Goal: Task Accomplishment & Management: Manage account settings

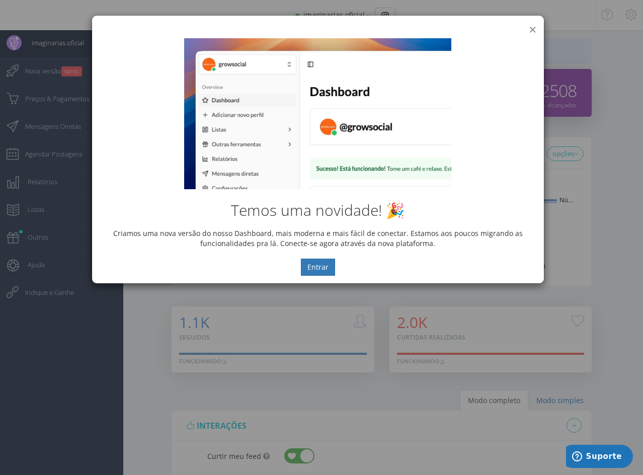
click at [531, 28] on button "×" at bounding box center [533, 30] width 8 height 14
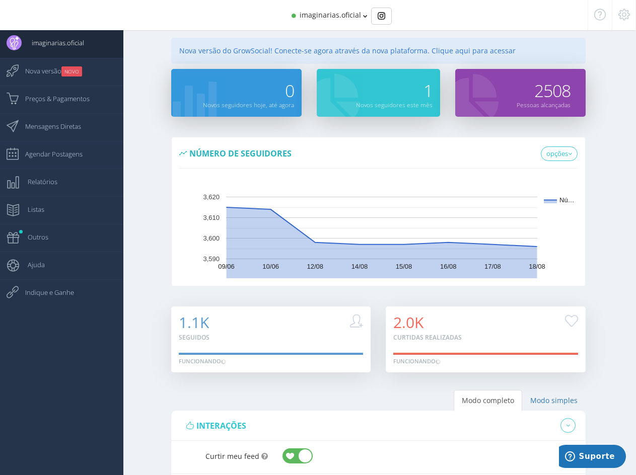
click at [619, 13] on icon at bounding box center [624, 14] width 12 height 7
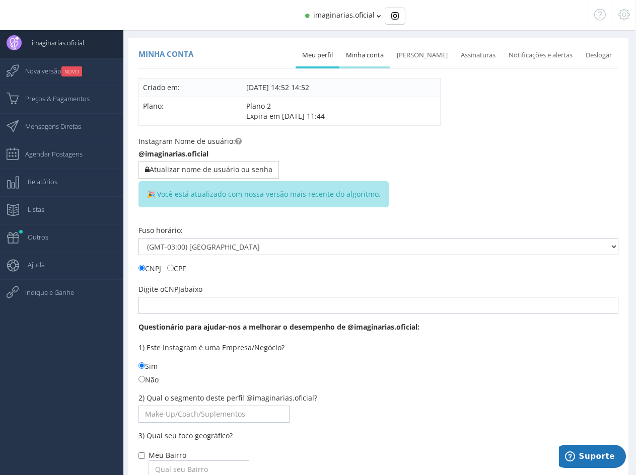
click at [382, 51] on link "Minha conta" at bounding box center [364, 55] width 51 height 22
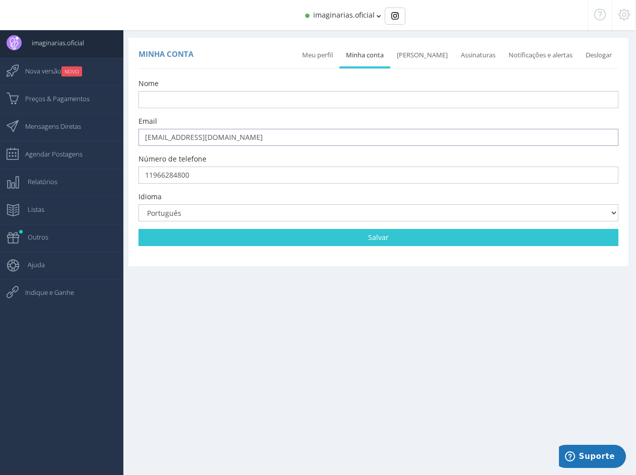
drag, startPoint x: 242, startPoint y: 139, endPoint x: 129, endPoint y: 140, distance: 112.7
click at [129, 140] on div "Minha conta Meu perfil Minha conta Mudar senha Assinaturas Notificações e alert…" at bounding box center [378, 146] width 500 height 216
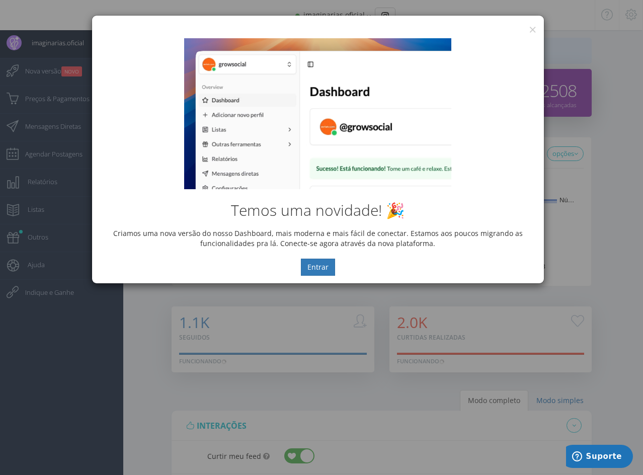
click at [533, 32] on div "Temos uma novidade! 🎉 Criamos uma nova versão do nosso Dashboard, mais moderna …" at bounding box center [318, 157] width 452 height 253
click at [533, 29] on button "×" at bounding box center [533, 30] width 8 height 14
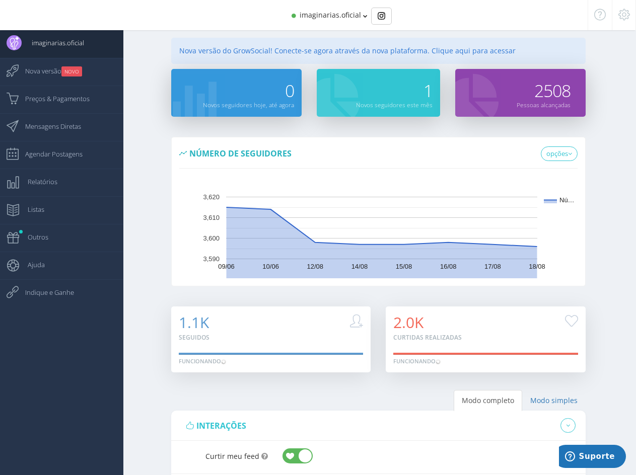
click at [626, 16] on icon at bounding box center [624, 14] width 12 height 7
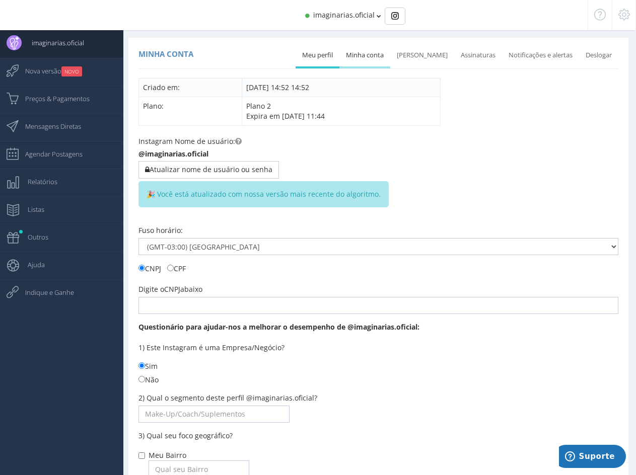
click at [380, 54] on link "Minha conta" at bounding box center [364, 55] width 51 height 22
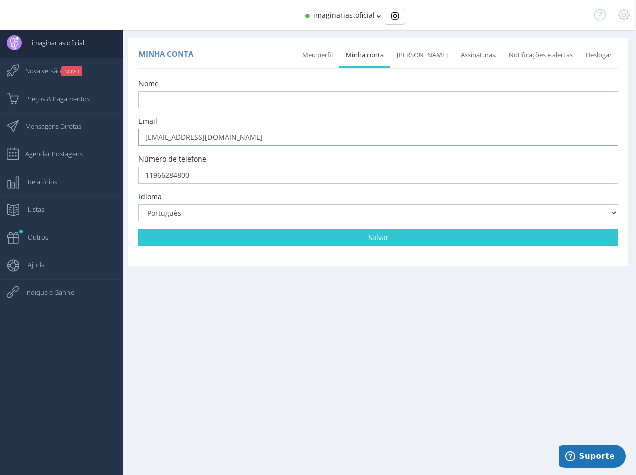
click at [278, 138] on input "[EMAIL_ADDRESS][DOMAIN_NAME]" at bounding box center [378, 137] width 480 height 17
drag, startPoint x: 143, startPoint y: 141, endPoint x: 93, endPoint y: 141, distance: 50.3
click at [94, 0] on div "imaginarias.oficial Dashboard" at bounding box center [318, 0] width 636 height 0
type input "vendas@imaginarias.com.br"
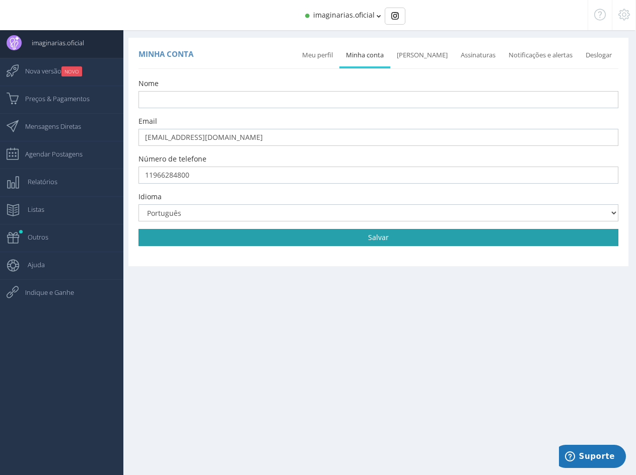
click at [397, 235] on link "Salvar" at bounding box center [378, 237] width 480 height 17
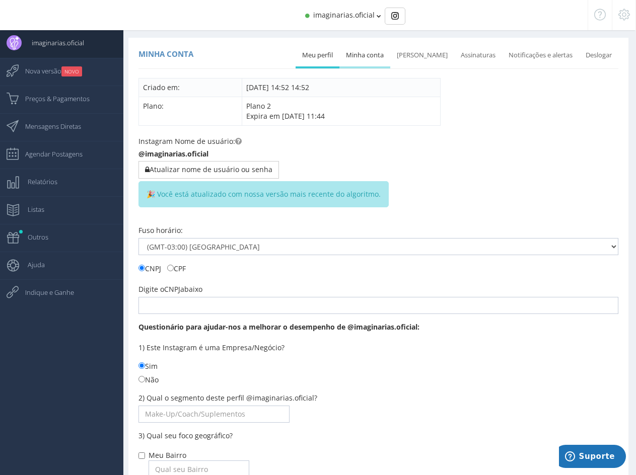
click at [374, 52] on link "Minha conta" at bounding box center [364, 55] width 51 height 22
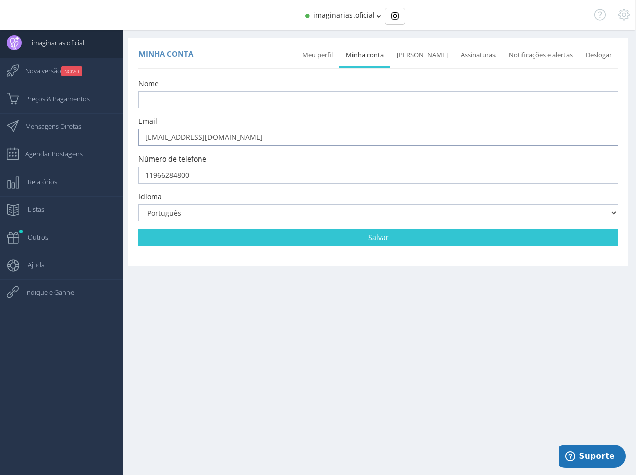
click at [258, 135] on input "[EMAIL_ADDRESS][DOMAIN_NAME]" at bounding box center [378, 137] width 480 height 17
drag, startPoint x: 146, startPoint y: 144, endPoint x: 100, endPoint y: 144, distance: 46.3
click at [100, 0] on div "imaginarias.oficial Dashboard" at bounding box center [318, 0] width 636 height 0
click at [202, 131] on input "vendas" at bounding box center [378, 137] width 480 height 17
type input "vendas@imaginarias.com.br"
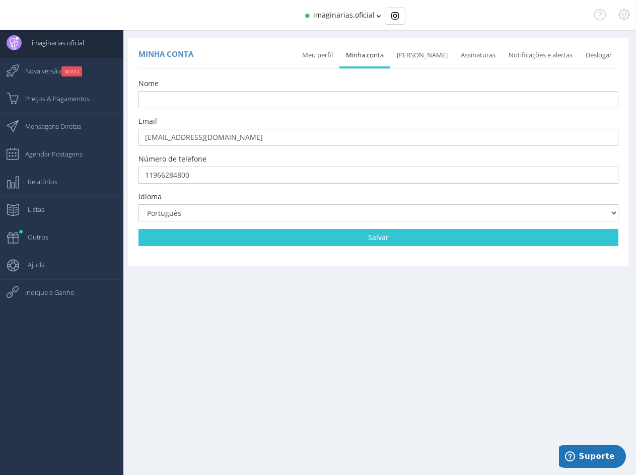
click at [275, 154] on div "Número de telefone 11966284800" at bounding box center [378, 169] width 480 height 30
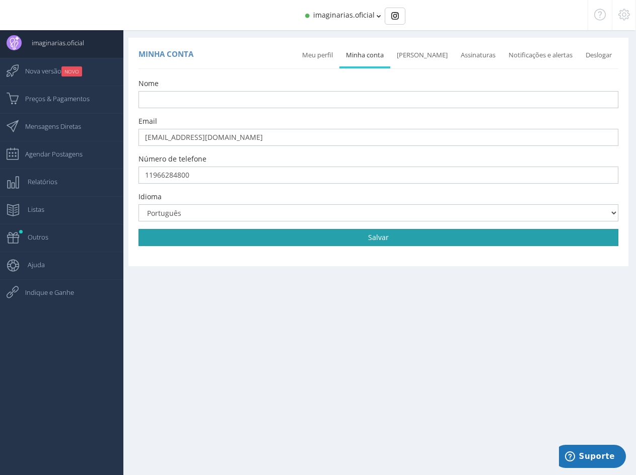
click at [377, 240] on link "Salvar" at bounding box center [378, 237] width 480 height 17
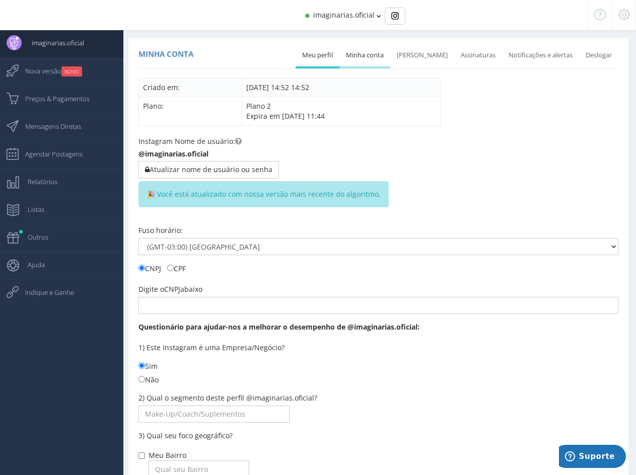
click at [374, 51] on link "Minha conta" at bounding box center [364, 55] width 51 height 22
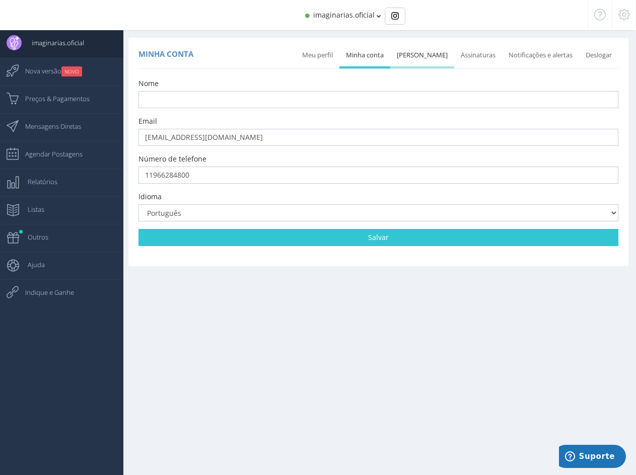
click at [426, 55] on link "Mudar senha" at bounding box center [422, 55] width 64 height 22
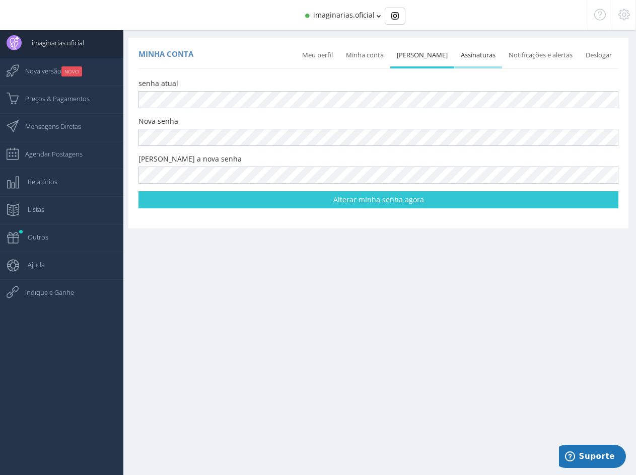
click at [476, 56] on link "Assinaturas" at bounding box center [478, 55] width 48 height 22
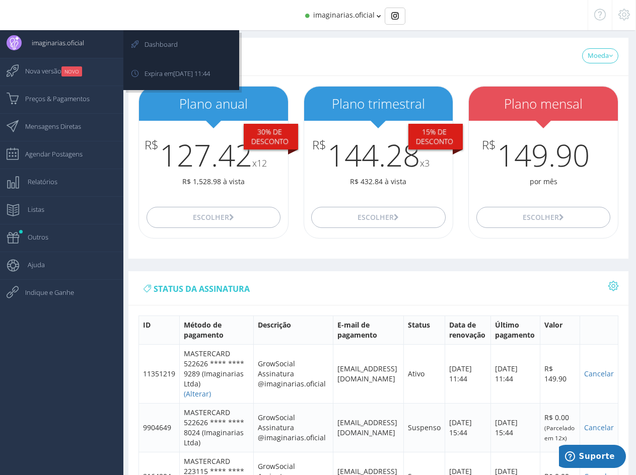
click at [45, 42] on span "imaginarias.oficial" at bounding box center [53, 42] width 62 height 25
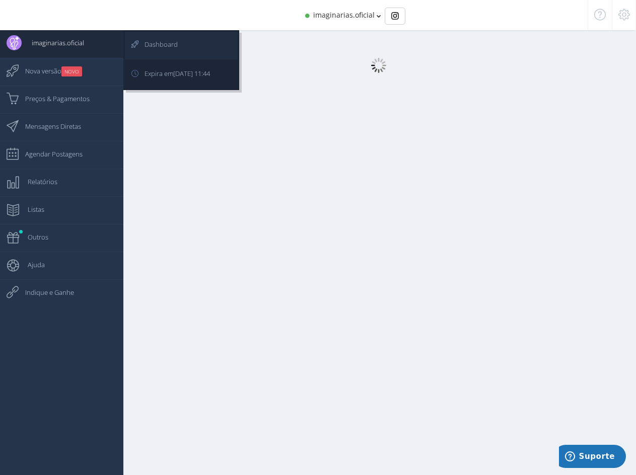
click at [157, 42] on span "Dashboard" at bounding box center [155, 44] width 43 height 25
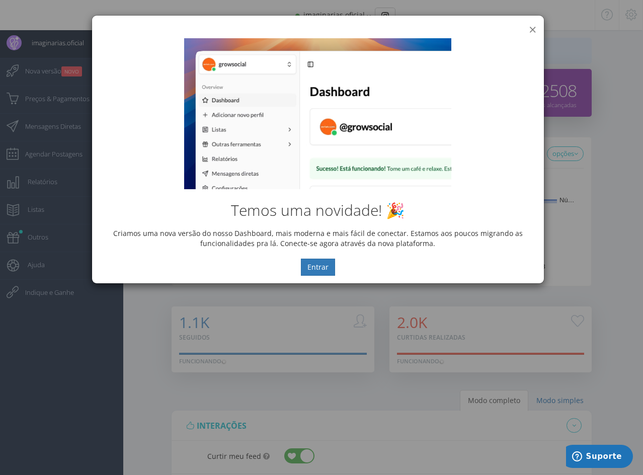
click at [531, 27] on button "×" at bounding box center [533, 30] width 8 height 14
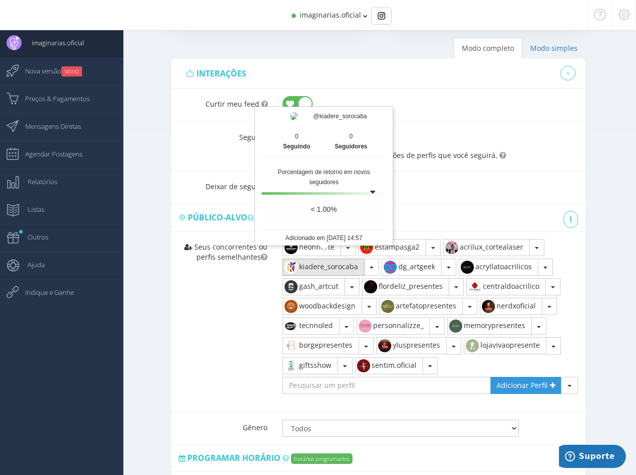
scroll to position [586, 0]
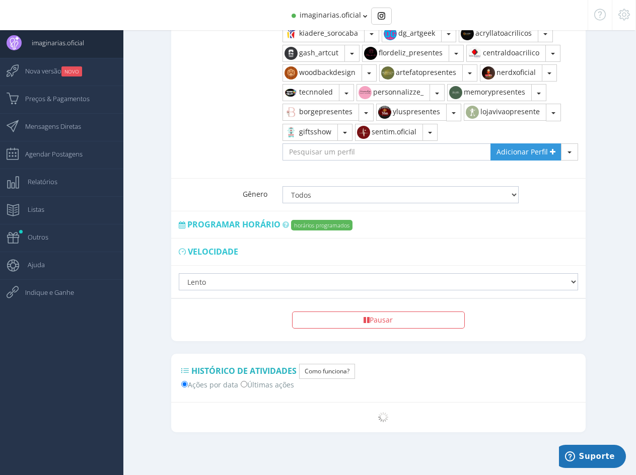
click at [265, 383] on label "Últimas ações" at bounding box center [267, 384] width 53 height 11
click at [247, 383] on input "Últimas ações" at bounding box center [244, 384] width 7 height 7
radio input "true"
click at [184, 384] on input "Ações por data" at bounding box center [184, 384] width 7 height 7
radio input "true"
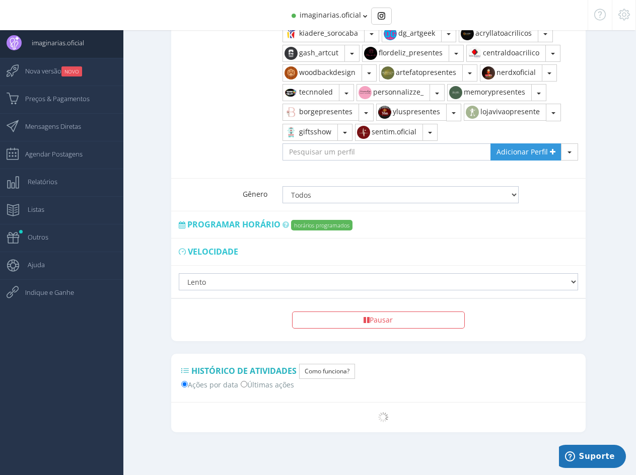
click at [184, 367] on icon at bounding box center [185, 370] width 8 height 7
click at [329, 371] on button "Como funciona?" at bounding box center [327, 371] width 56 height 15
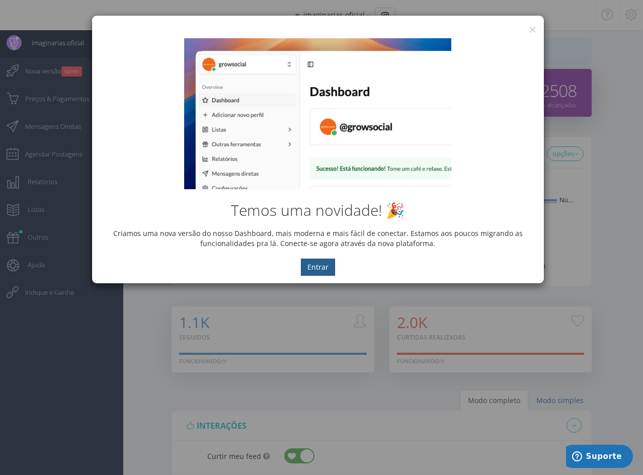
click at [314, 265] on button "Entrar" at bounding box center [318, 267] width 34 height 17
